Goal: Information Seeking & Learning: Learn about a topic

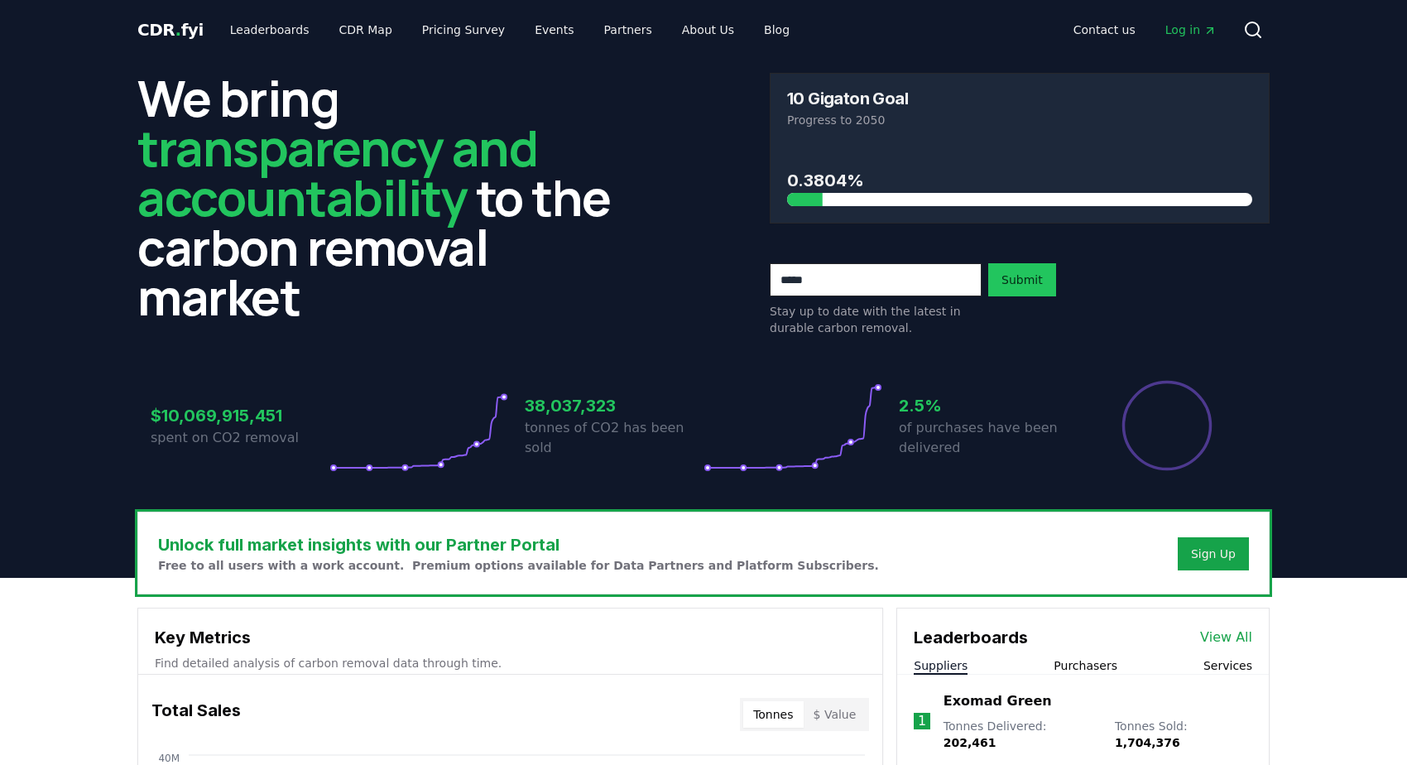
scroll to position [1158, 0]
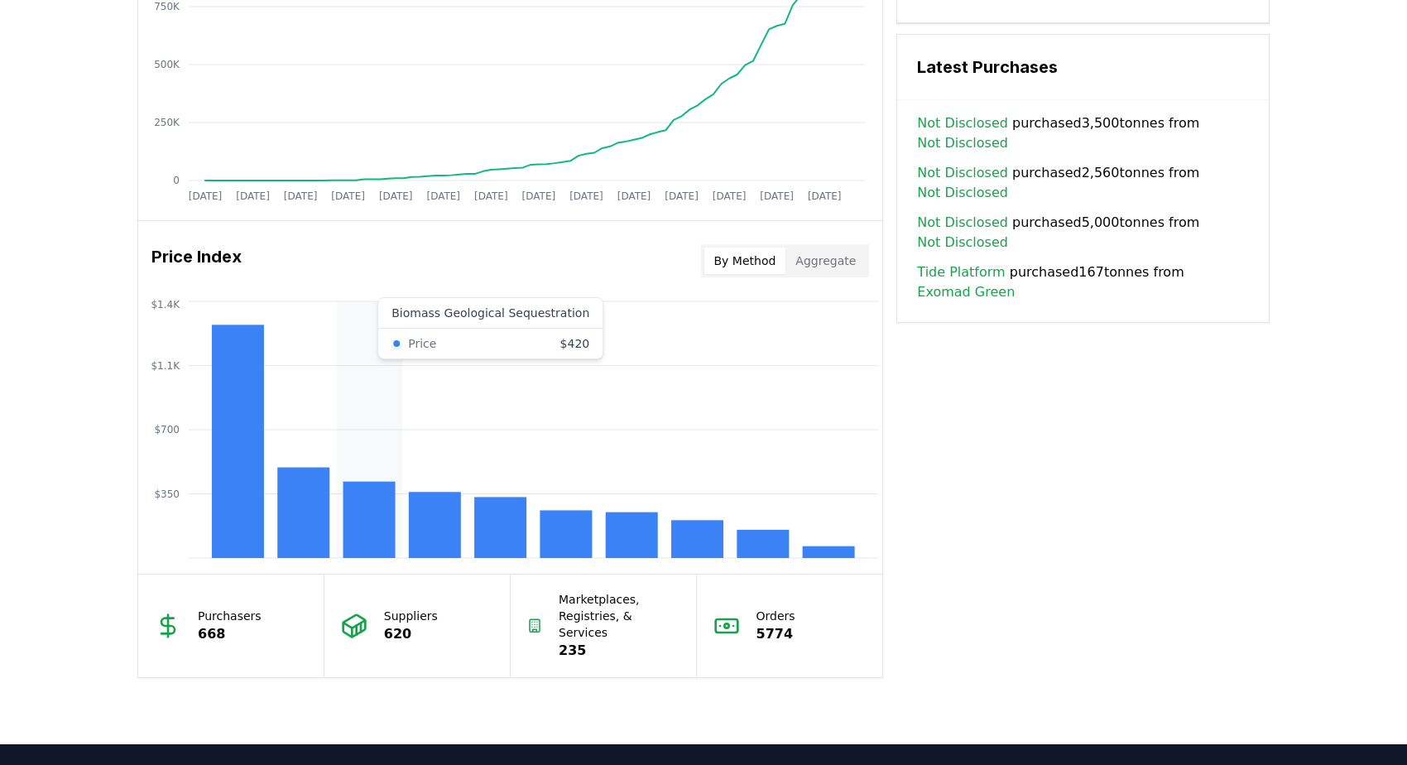
click at [395, 308] on icon "$350 $700 $1.1K $1.4K" at bounding box center [510, 429] width 744 height 265
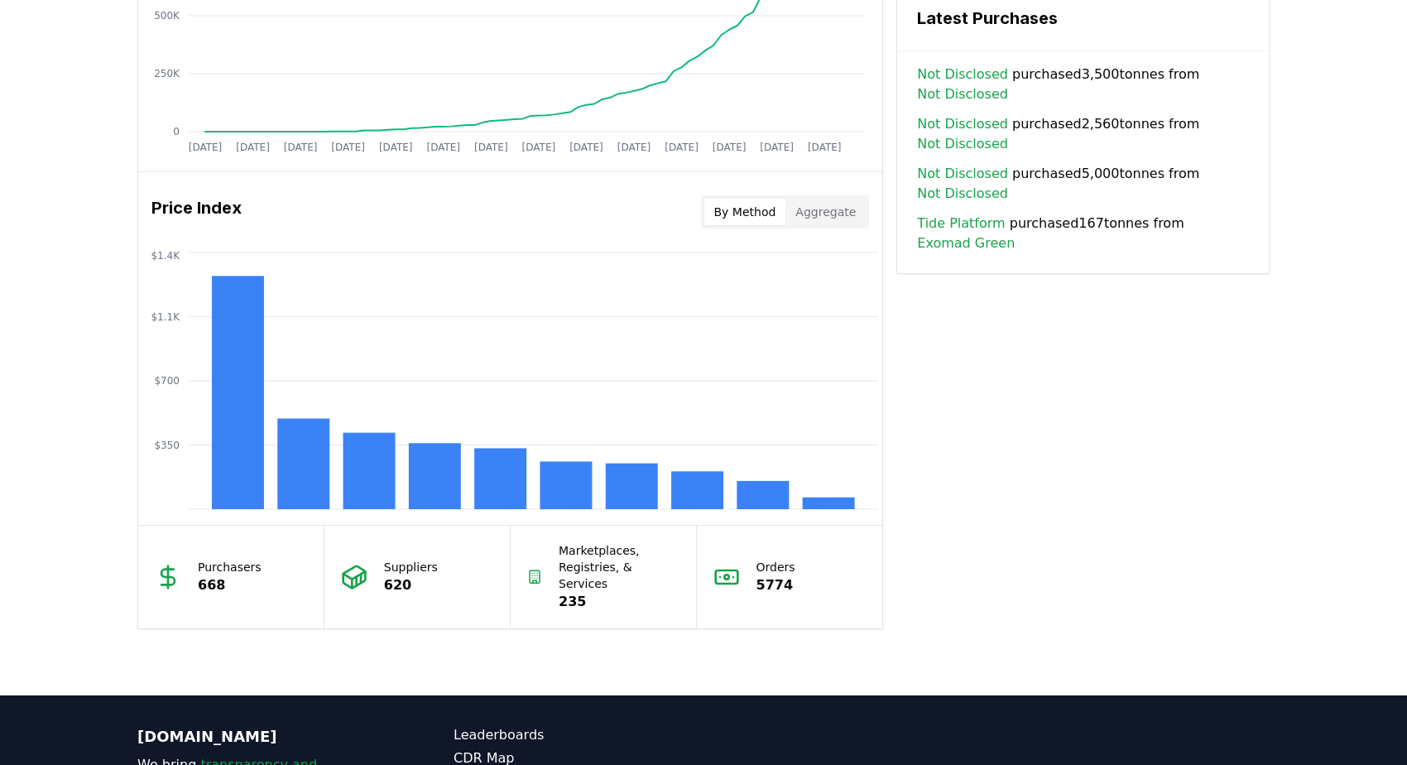
scroll to position [1220, 0]
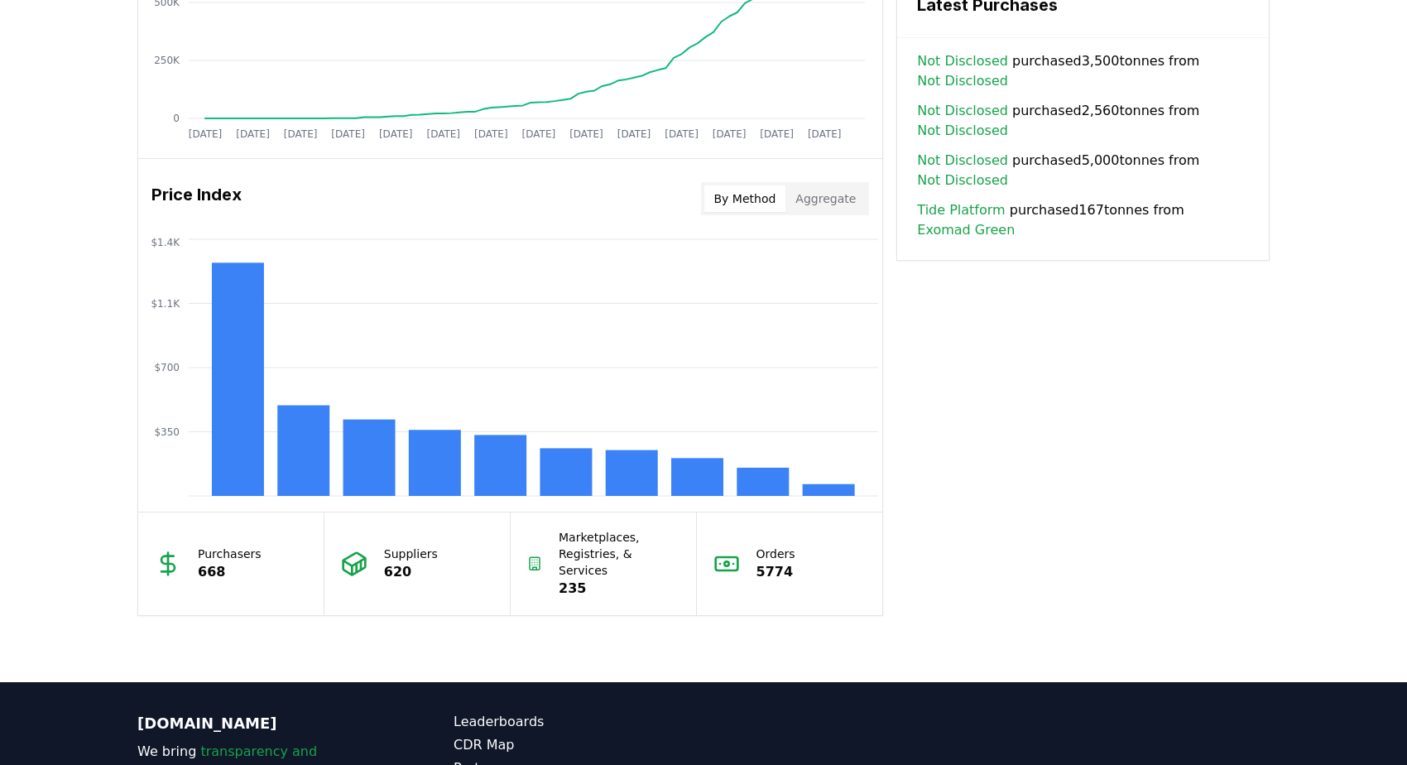
click at [826, 189] on button "Aggregate" at bounding box center [825, 198] width 80 height 26
click at [760, 198] on button "By Method" at bounding box center [745, 198] width 82 height 26
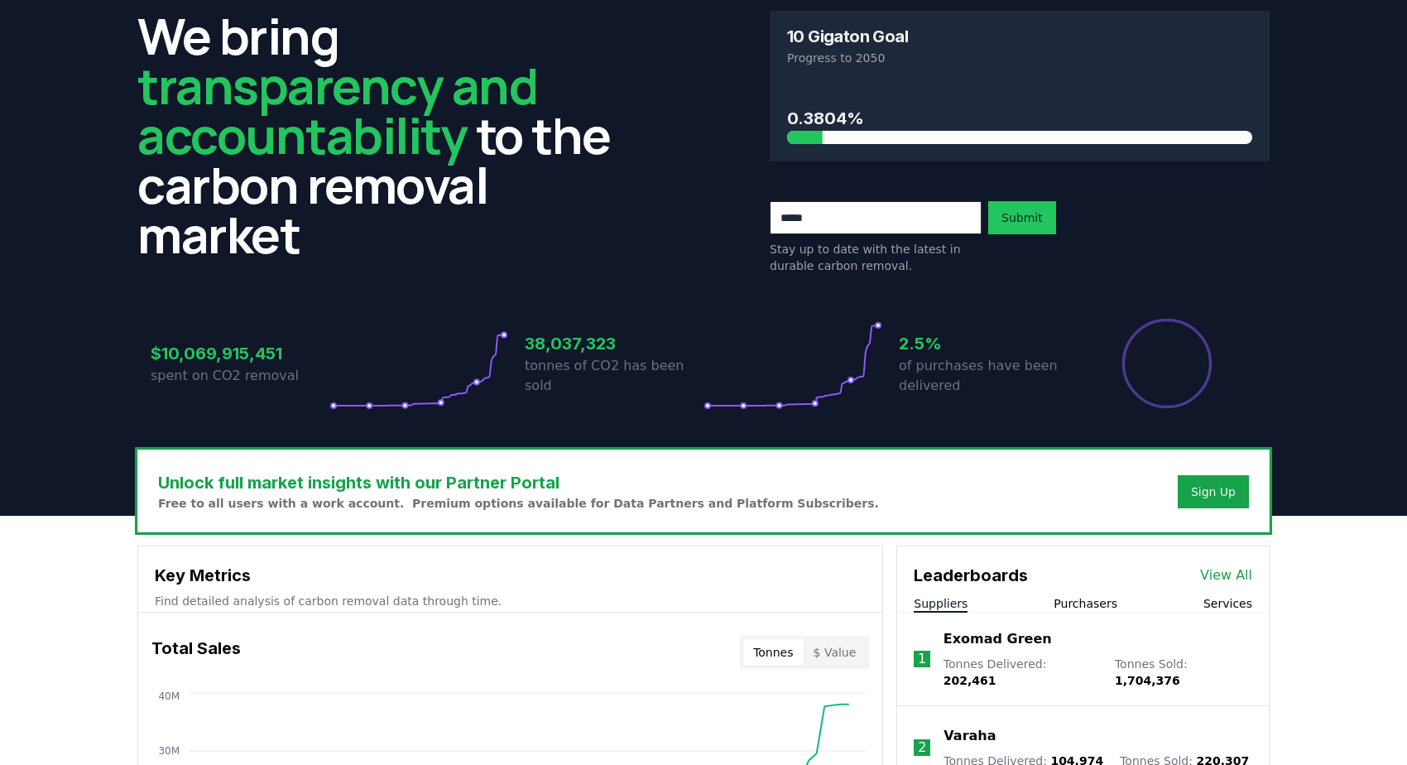
scroll to position [0, 0]
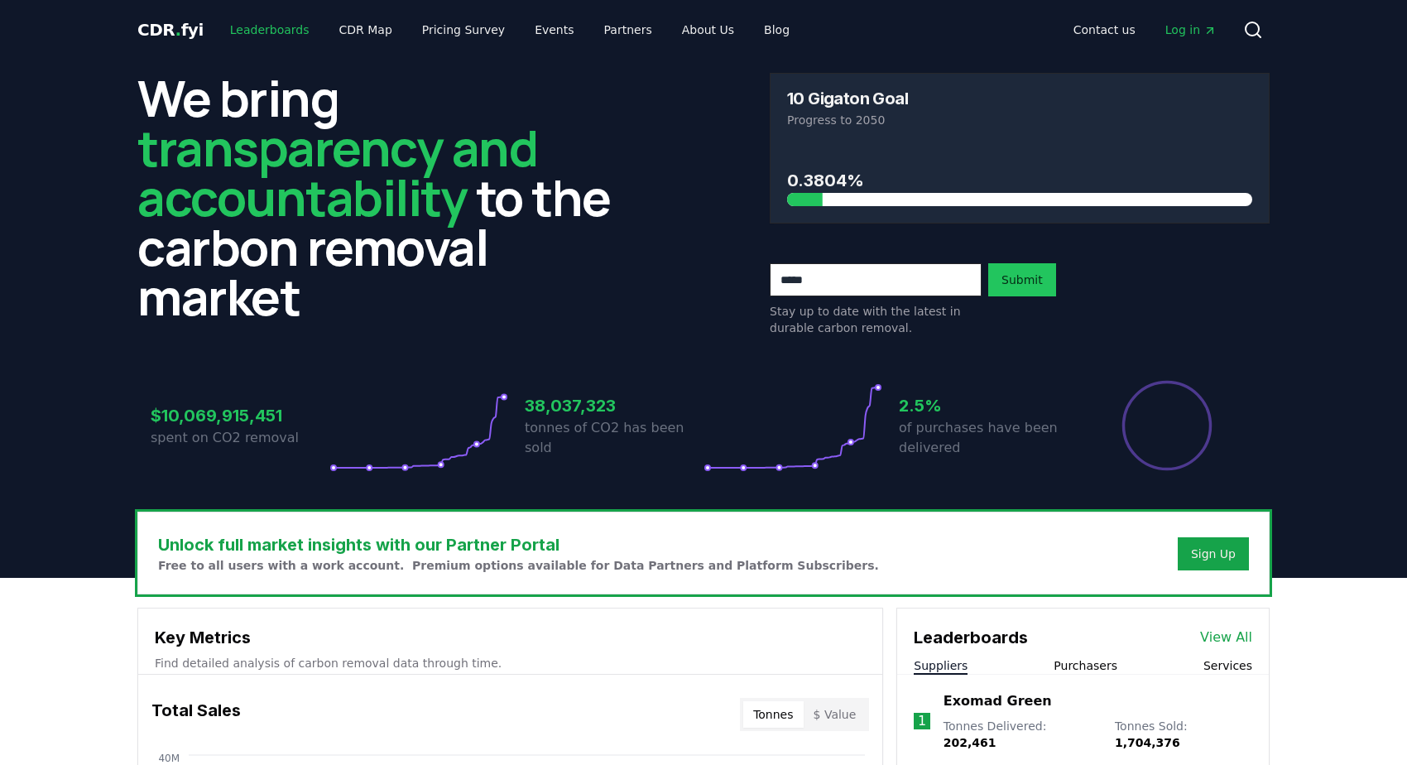
click at [261, 26] on link "Leaderboards" at bounding box center [270, 30] width 106 height 30
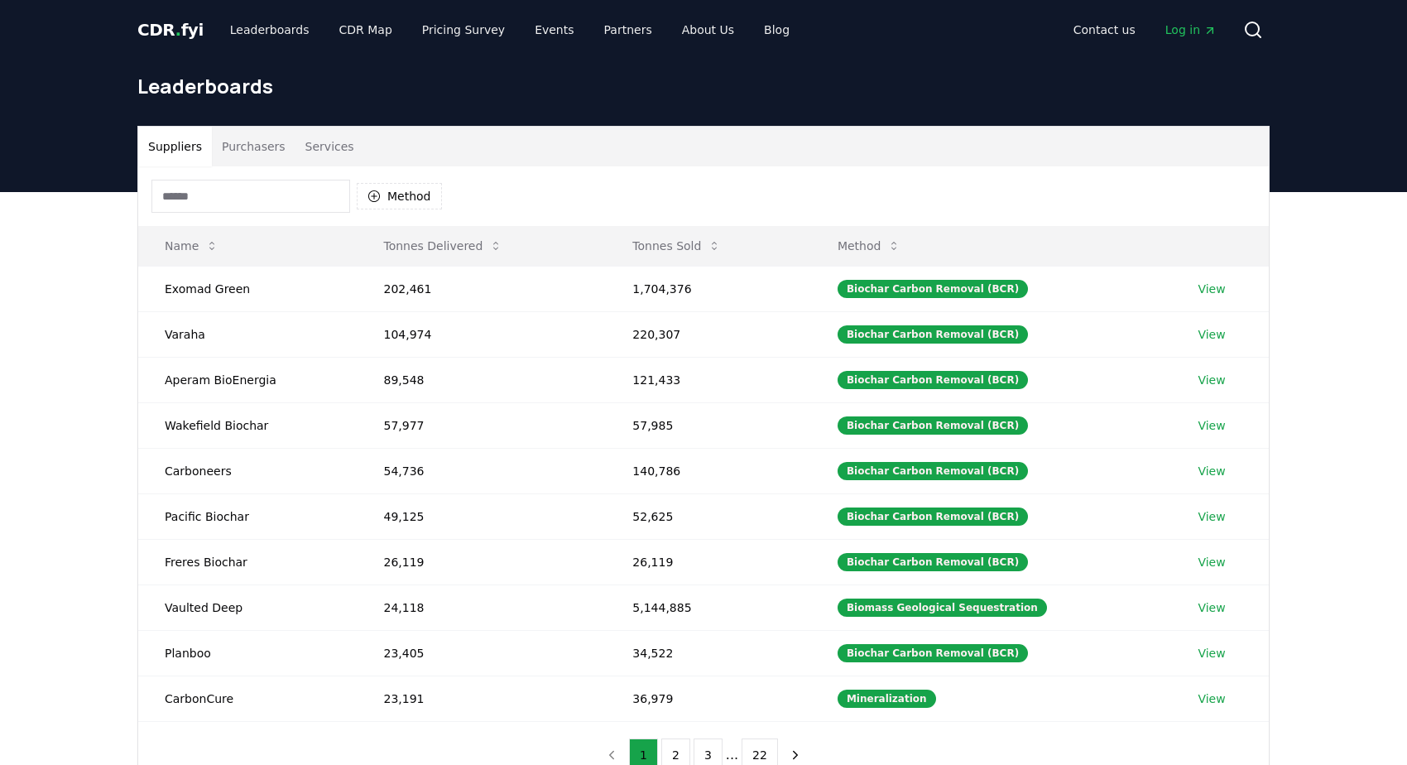
click at [330, 146] on button "Services" at bounding box center [329, 147] width 69 height 40
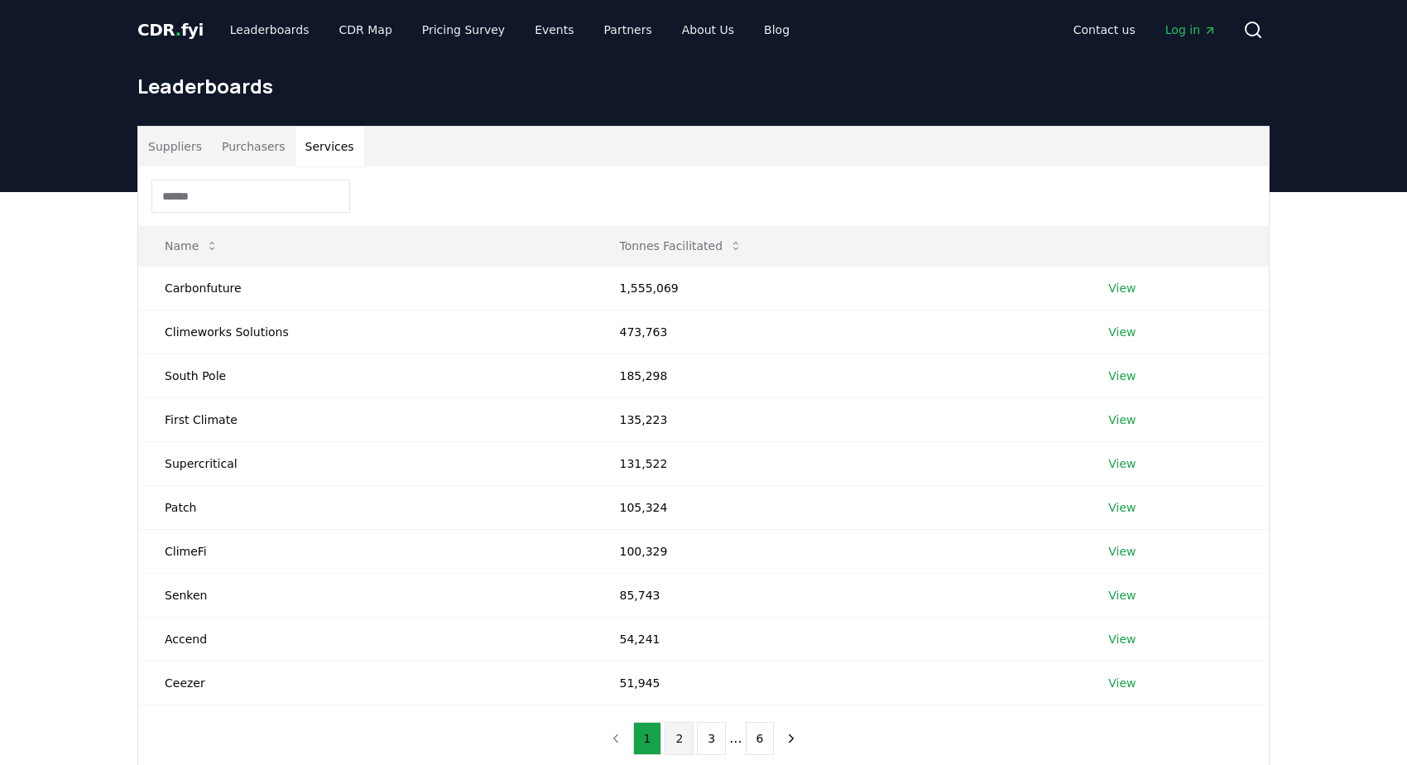
click at [679, 740] on button "2" at bounding box center [678, 737] width 29 height 33
click at [247, 146] on button "Purchasers" at bounding box center [254, 147] width 84 height 40
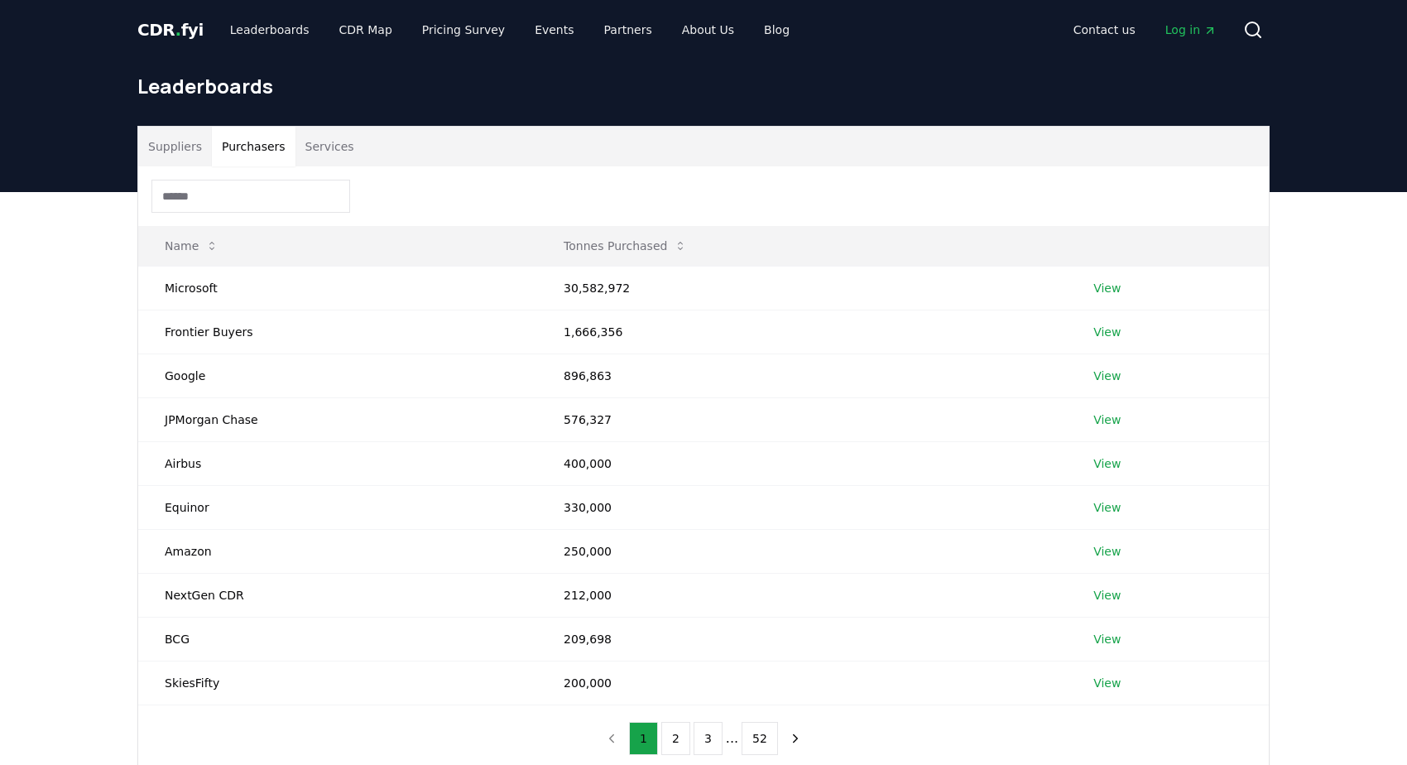
click at [176, 141] on button "Suppliers" at bounding box center [175, 147] width 74 height 40
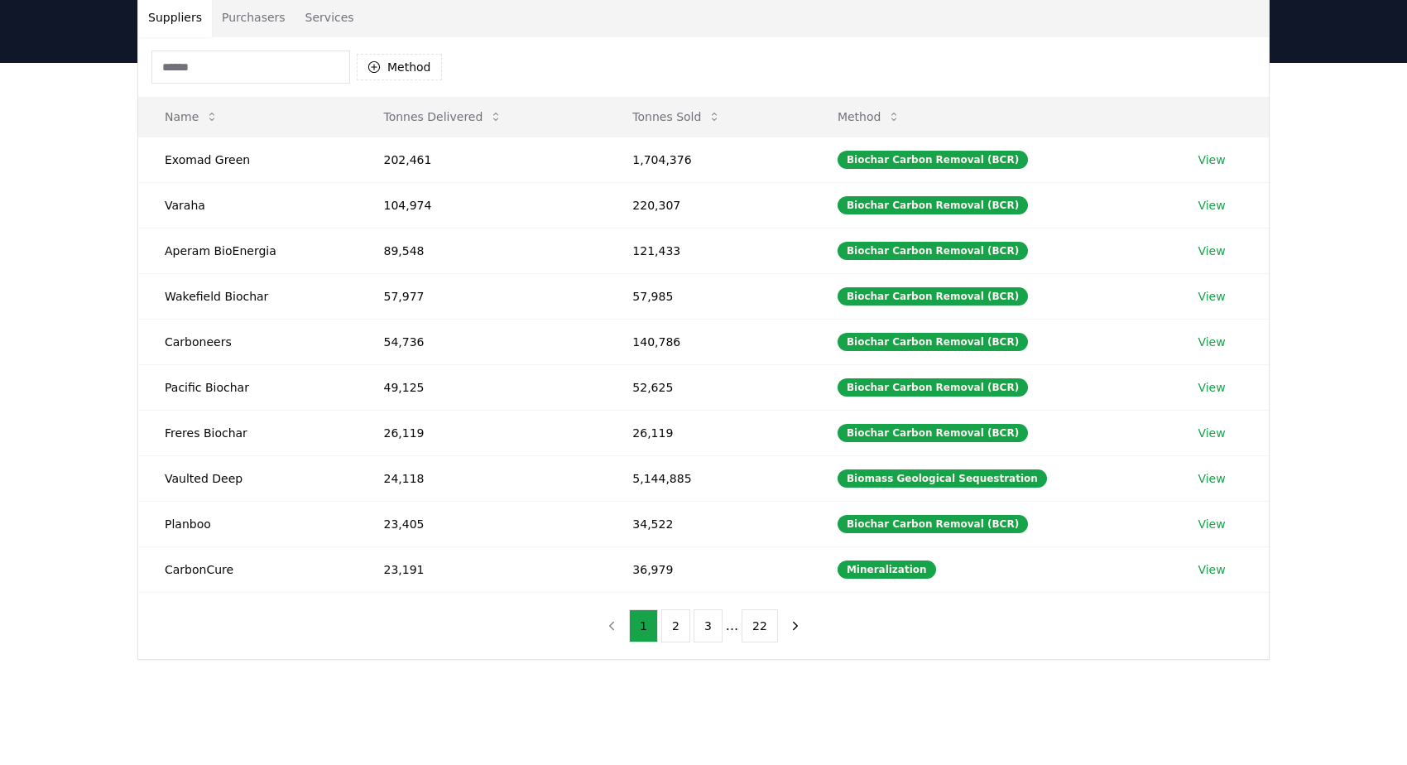
scroll to position [248, 0]
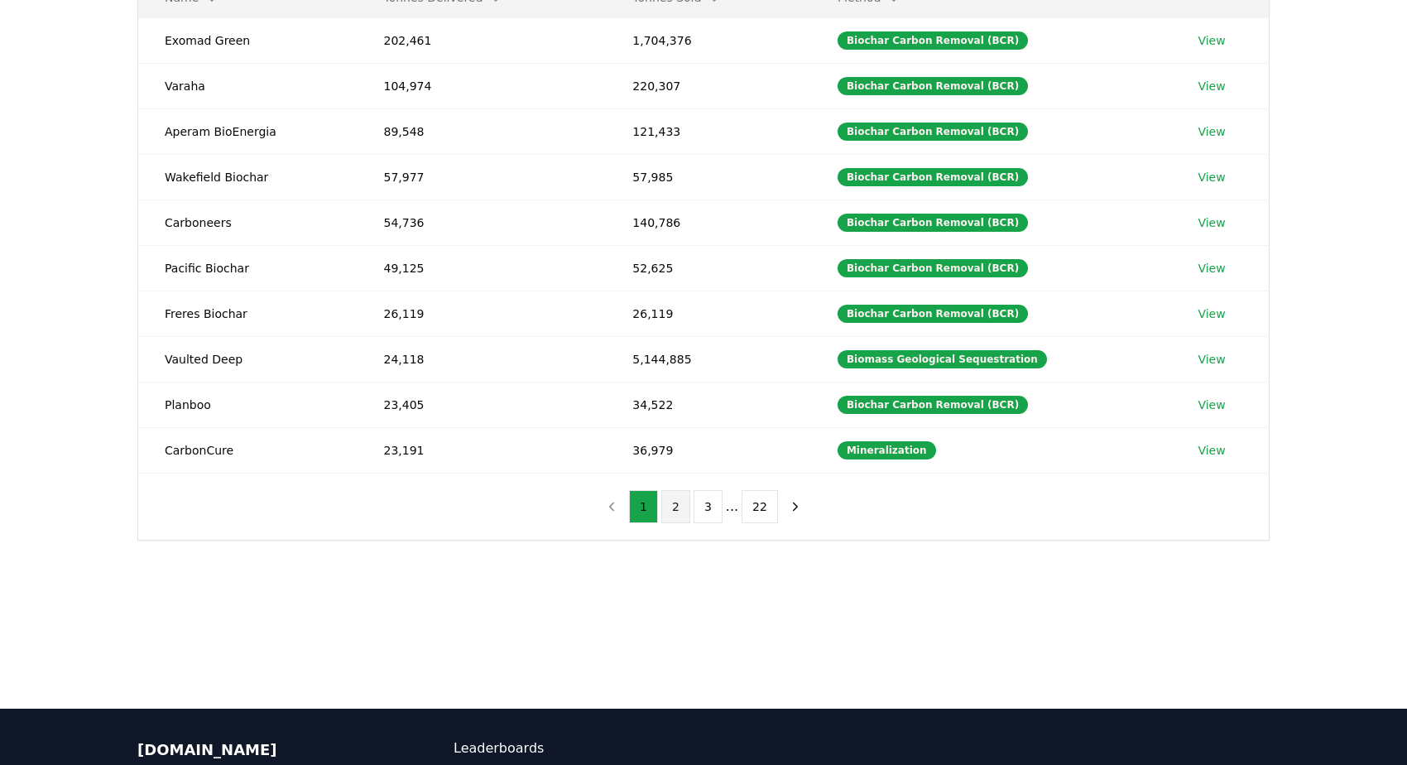
click at [669, 506] on button "2" at bounding box center [675, 506] width 29 height 33
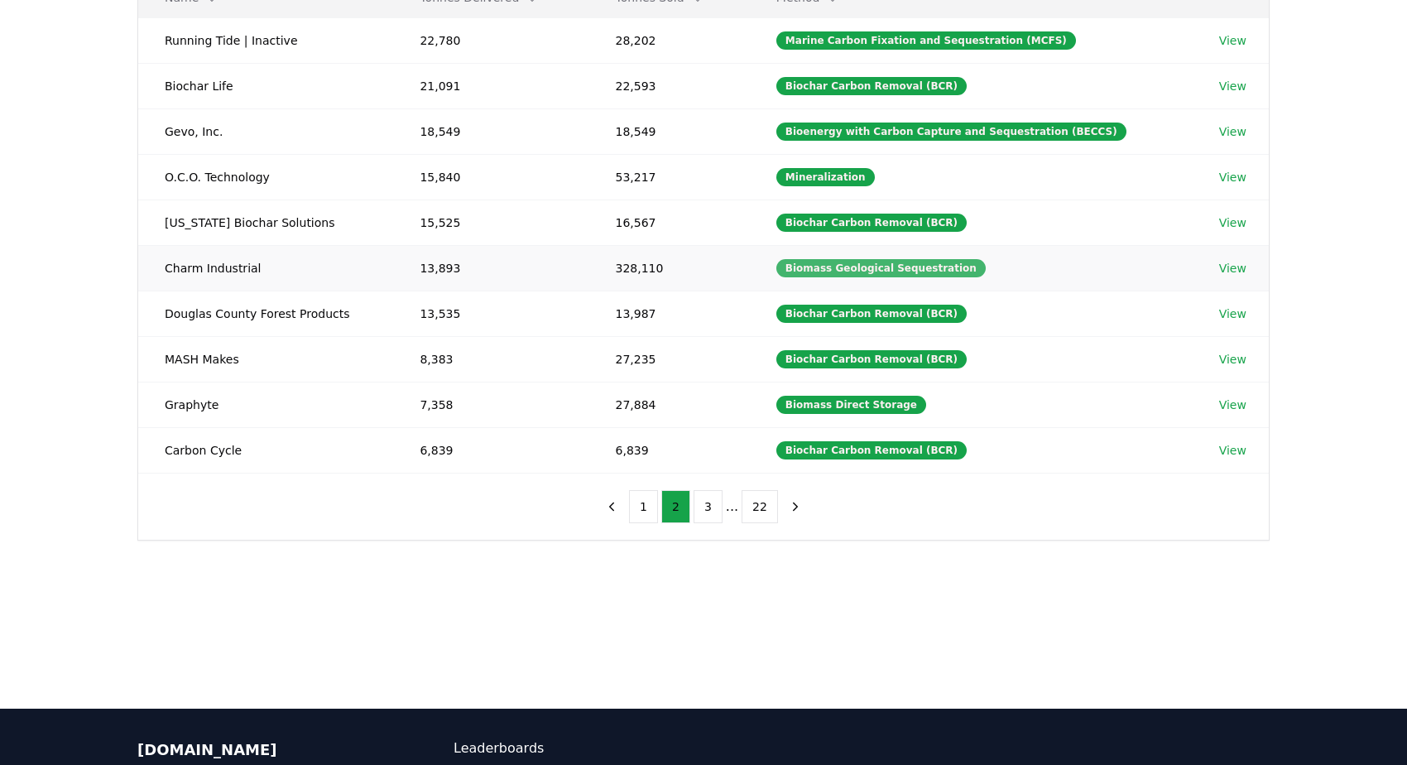
click at [895, 268] on div "Biomass Geological Sequestration" at bounding box center [880, 268] width 209 height 18
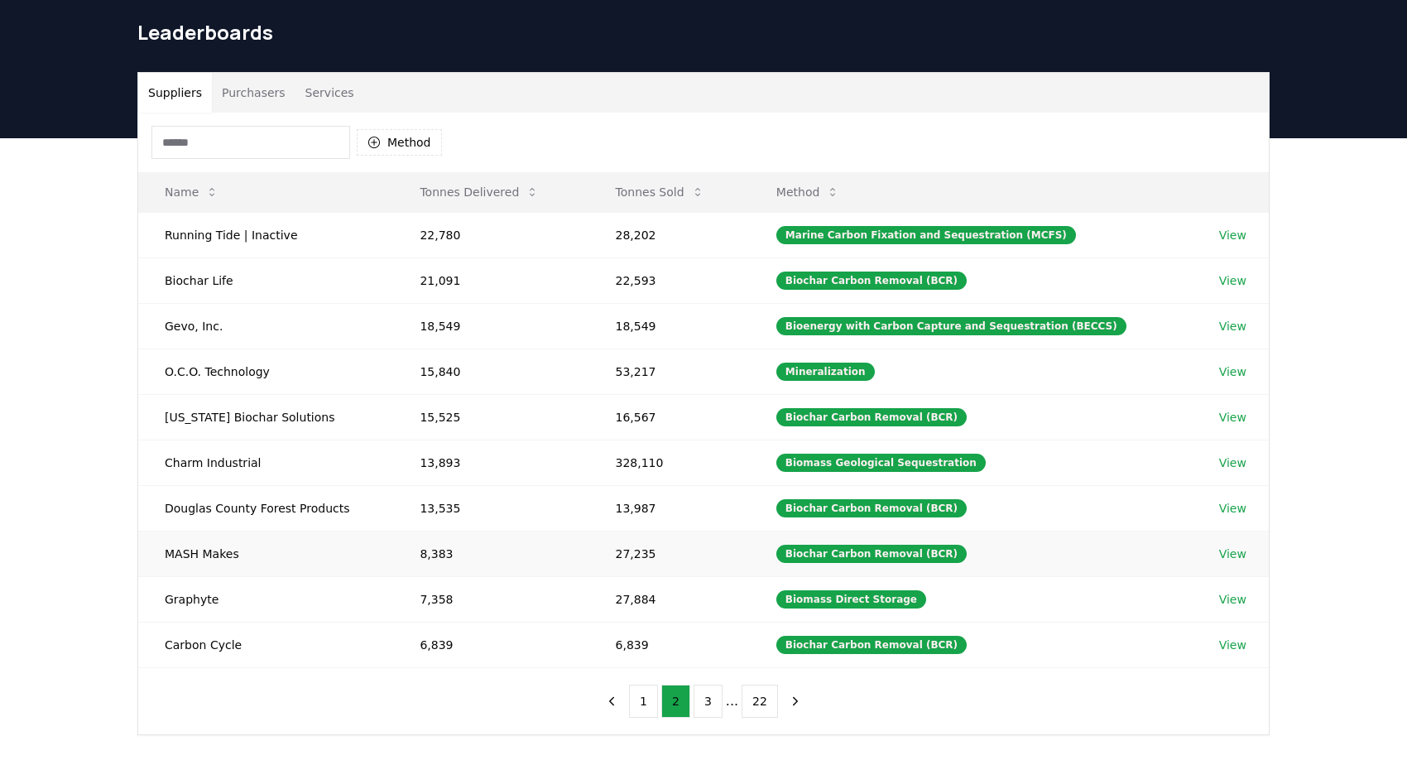
scroll to position [83, 0]
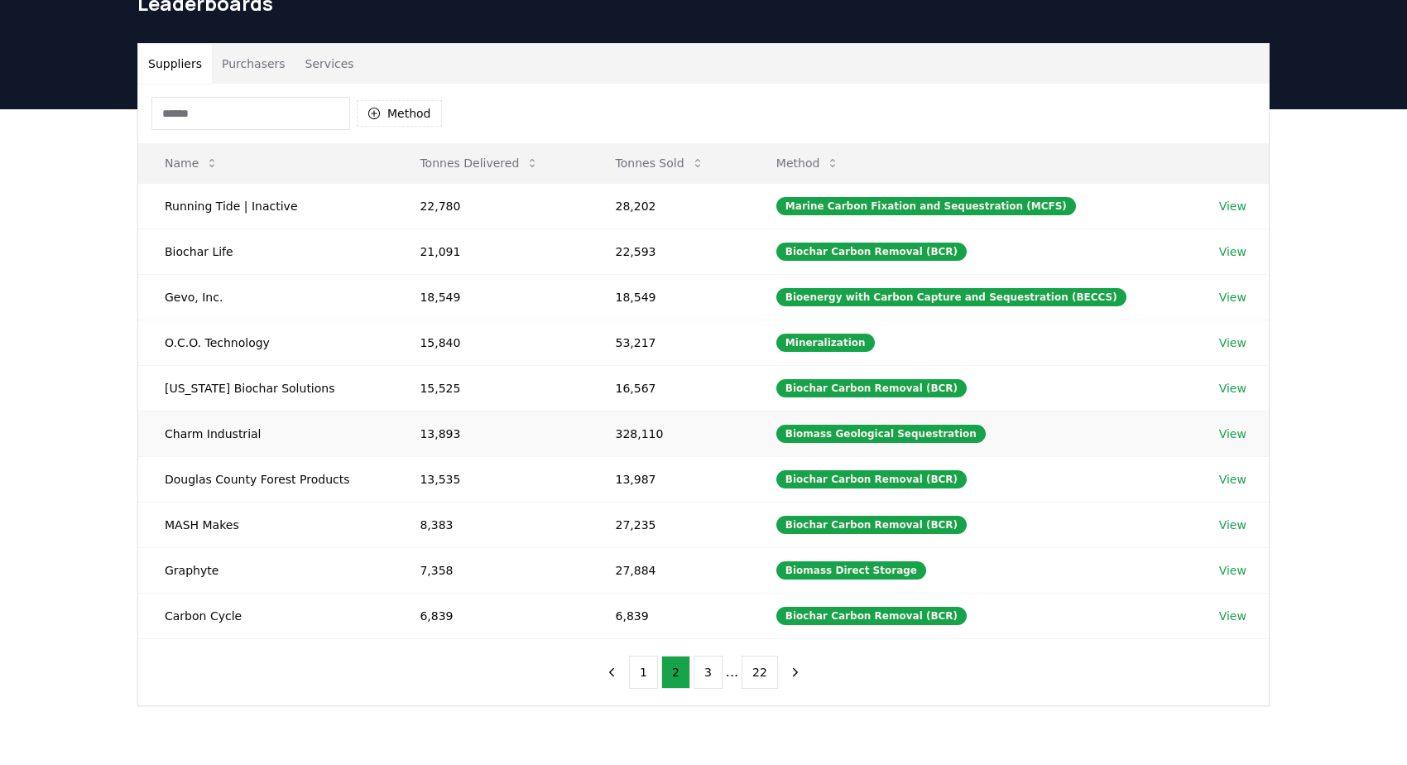
click at [1230, 433] on link "View" at bounding box center [1232, 433] width 27 height 17
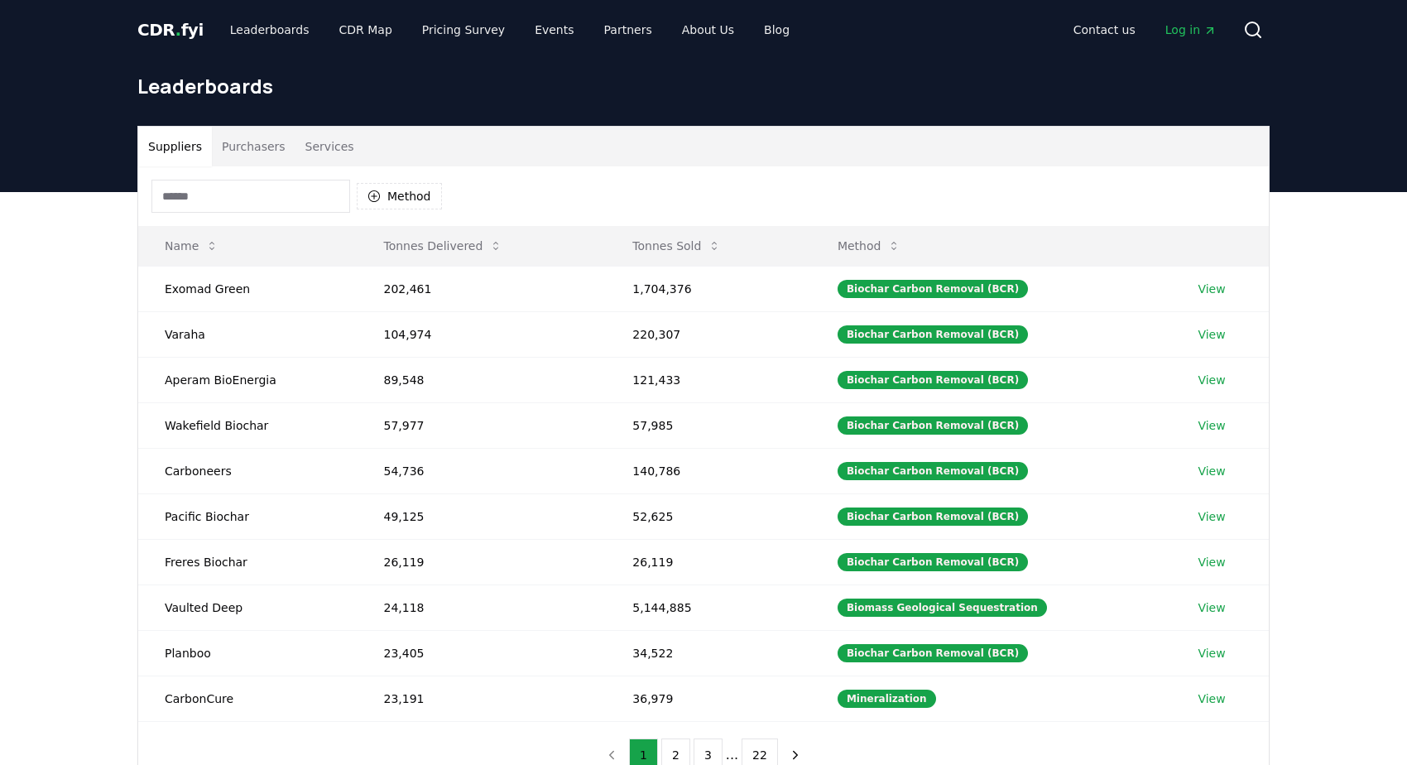
click at [200, 201] on input at bounding box center [250, 196] width 199 height 33
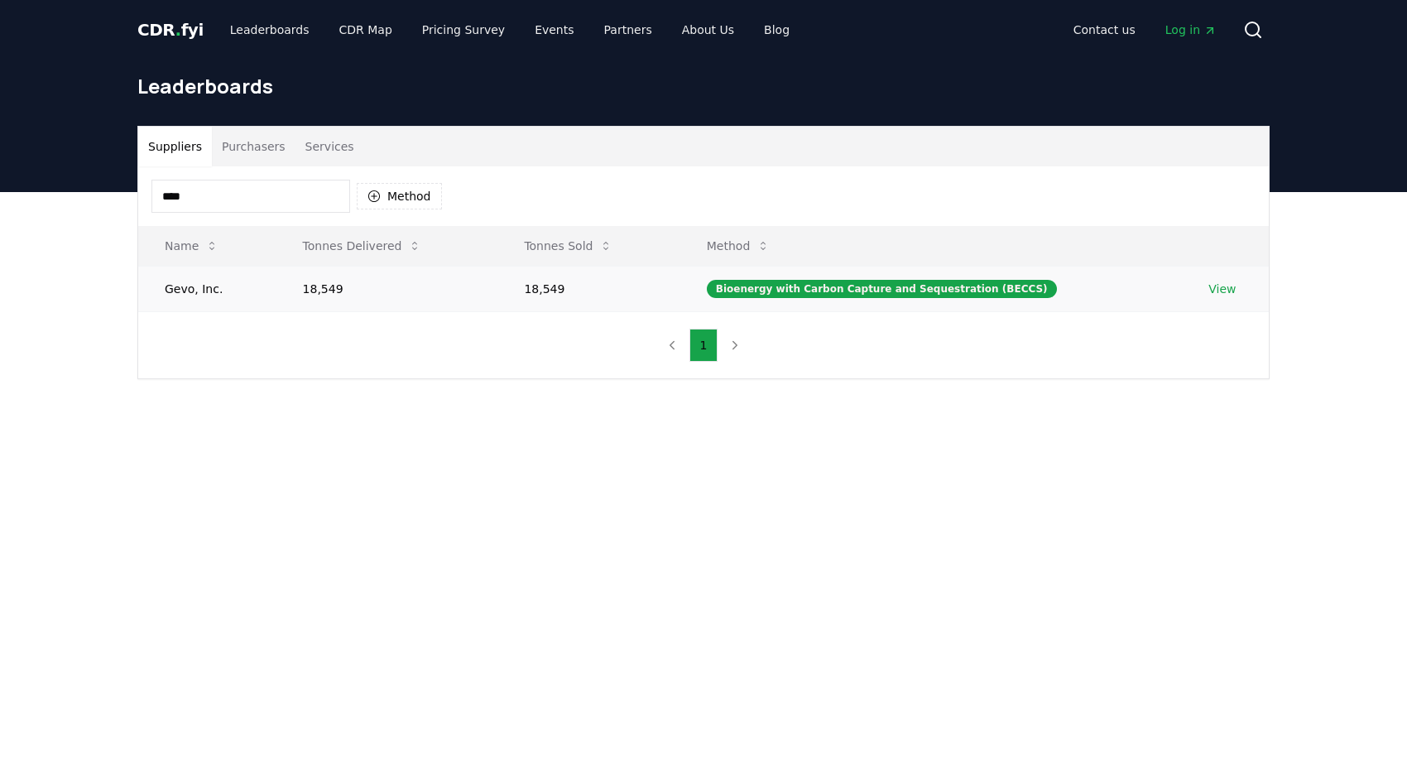
type input "****"
click at [1210, 287] on link "View" at bounding box center [1221, 288] width 27 height 17
